Goal: Go to known website: Access a specific website the user already knows

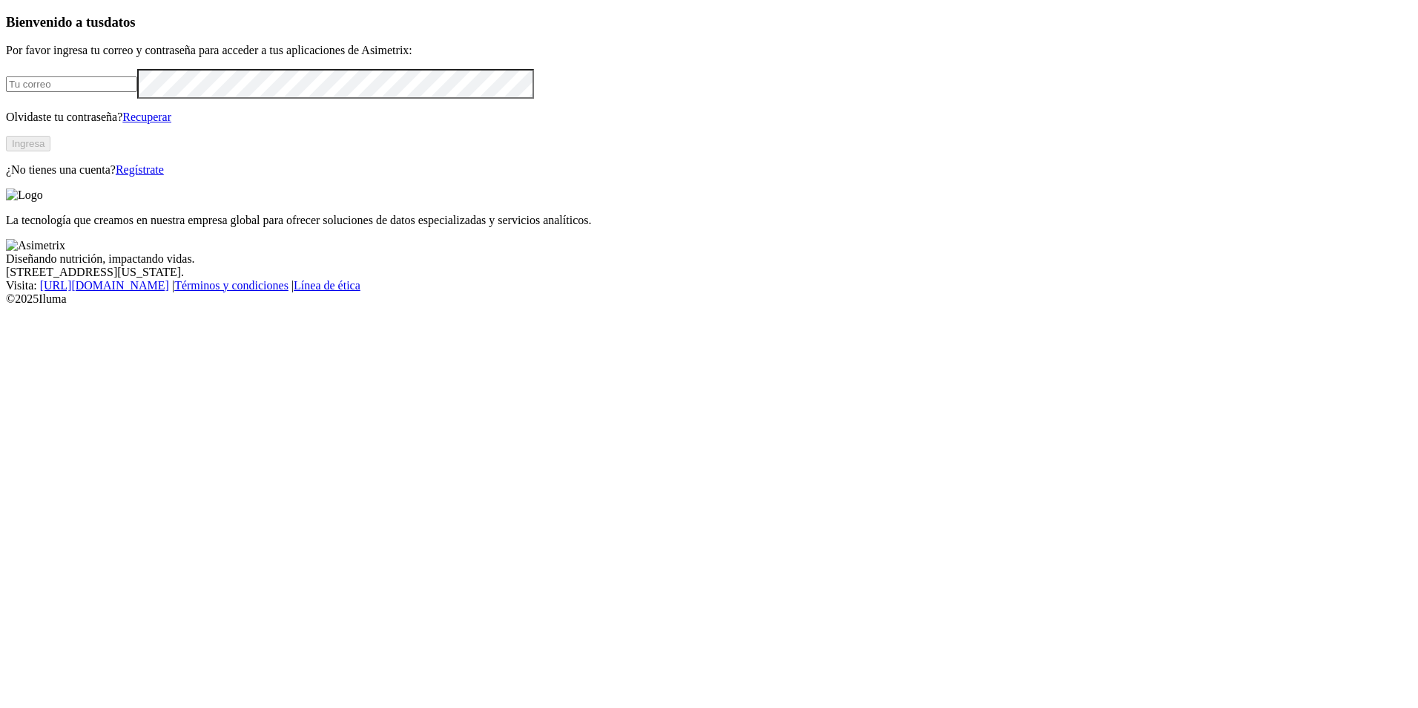
type input "[EMAIL_ADDRESS][DOMAIN_NAME]"
click at [50, 151] on button "Ingresa" at bounding box center [28, 144] width 45 height 16
